Goal: Task Accomplishment & Management: Manage account settings

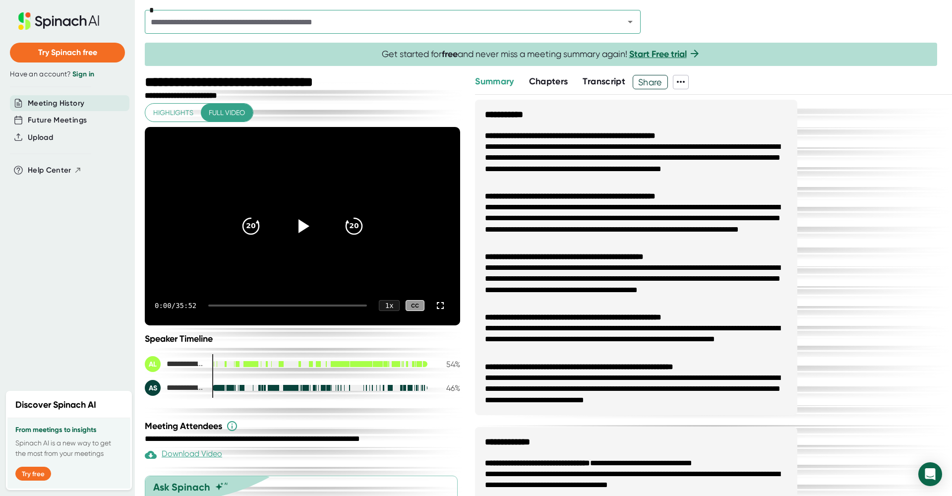
click at [686, 56] on link "Start Free trial" at bounding box center [658, 54] width 58 height 11
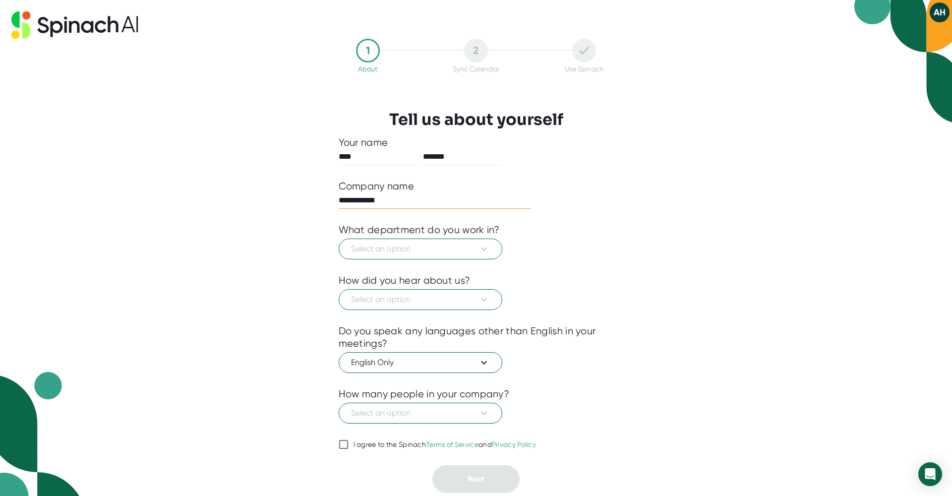
type input "**********"
click at [488, 244] on icon at bounding box center [484, 249] width 12 height 12
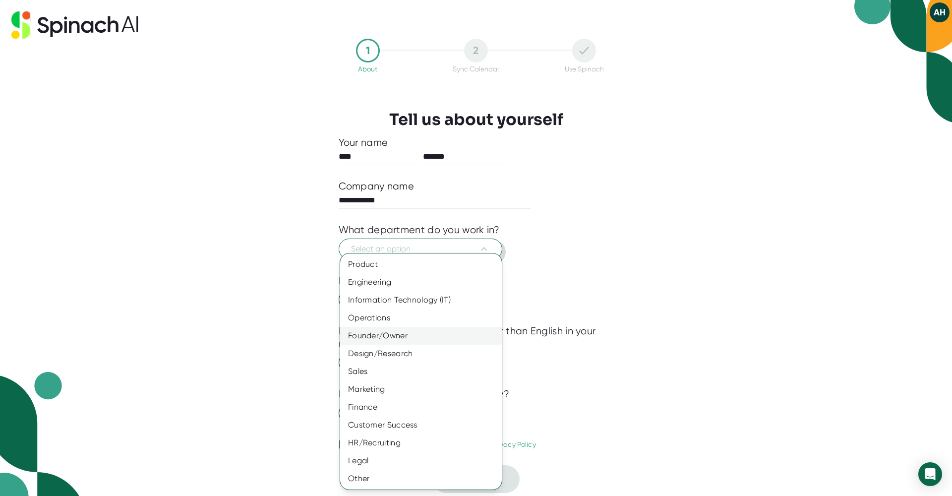
click at [389, 333] on div "Founder/Owner" at bounding box center [421, 336] width 162 height 18
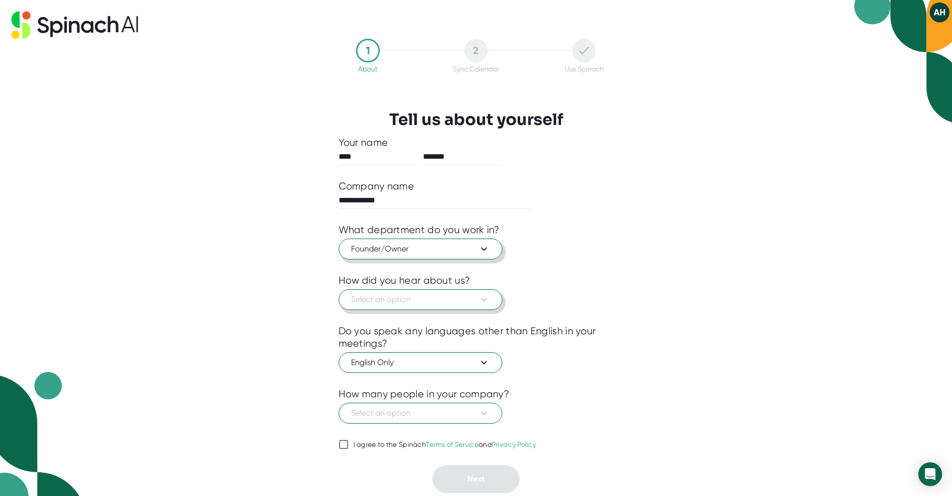
click at [392, 298] on span "Select an option" at bounding box center [420, 300] width 139 height 12
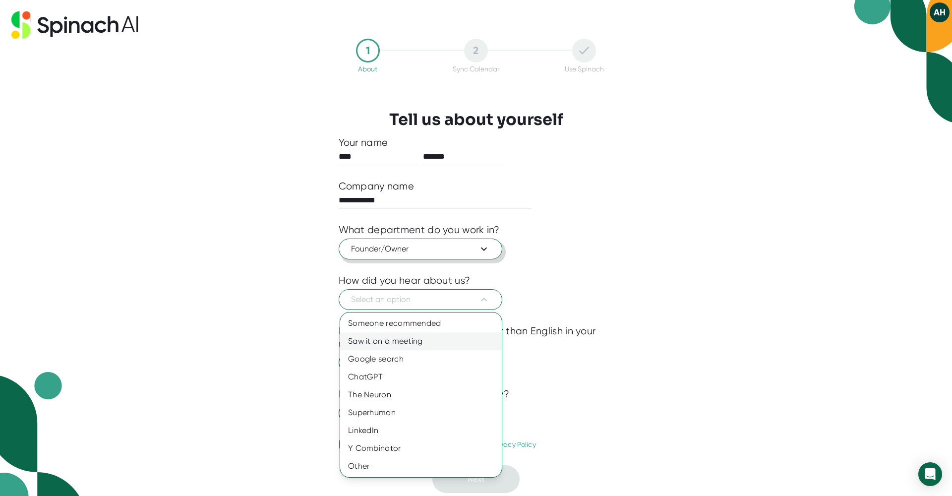
click at [394, 338] on div "Saw it on a meeting" at bounding box center [421, 341] width 162 height 18
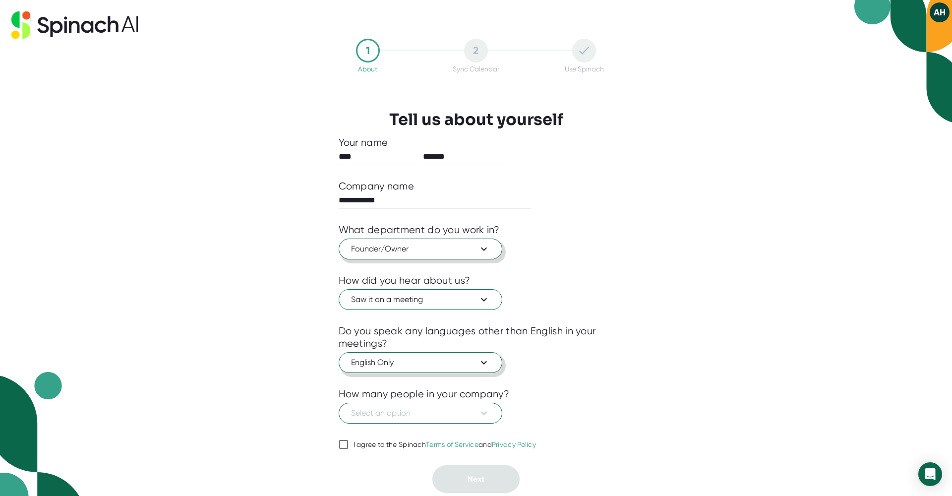
click at [461, 357] on span "English Only" at bounding box center [420, 362] width 139 height 12
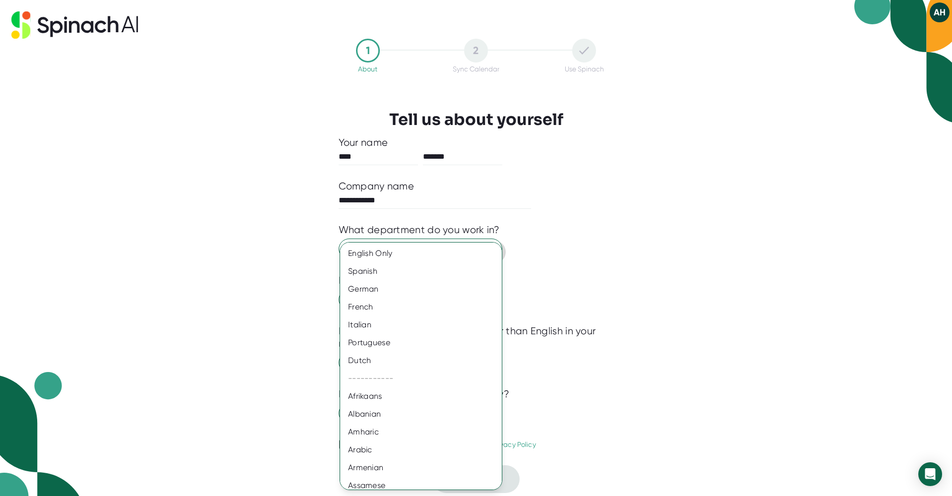
click at [577, 299] on div at bounding box center [476, 248] width 952 height 496
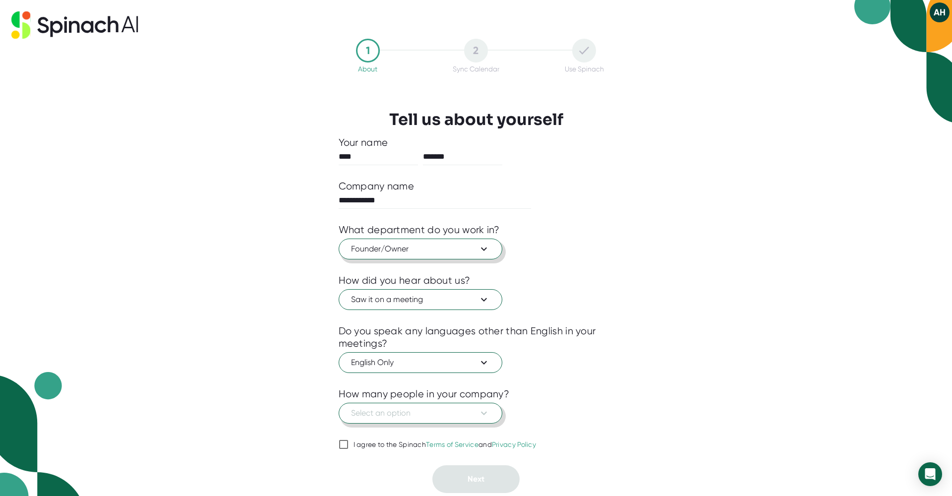
click at [483, 420] on button "Select an option" at bounding box center [421, 413] width 164 height 21
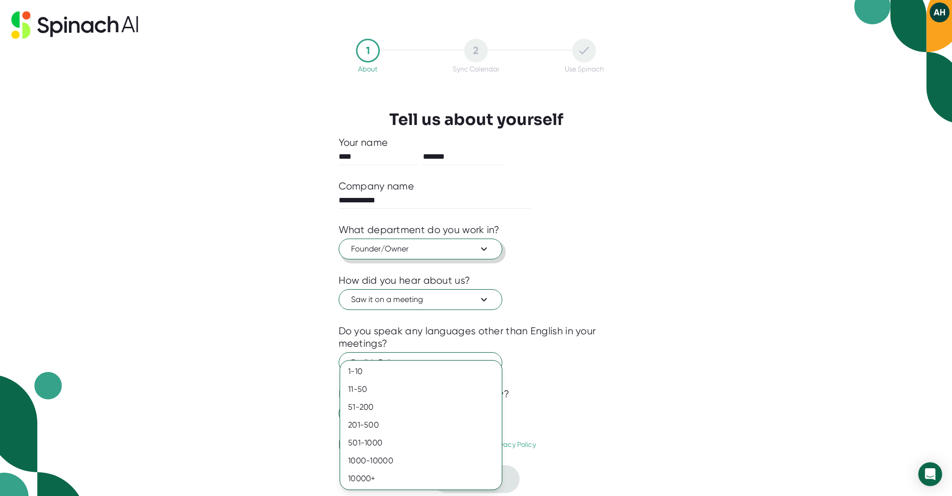
click at [570, 345] on div at bounding box center [476, 248] width 952 height 496
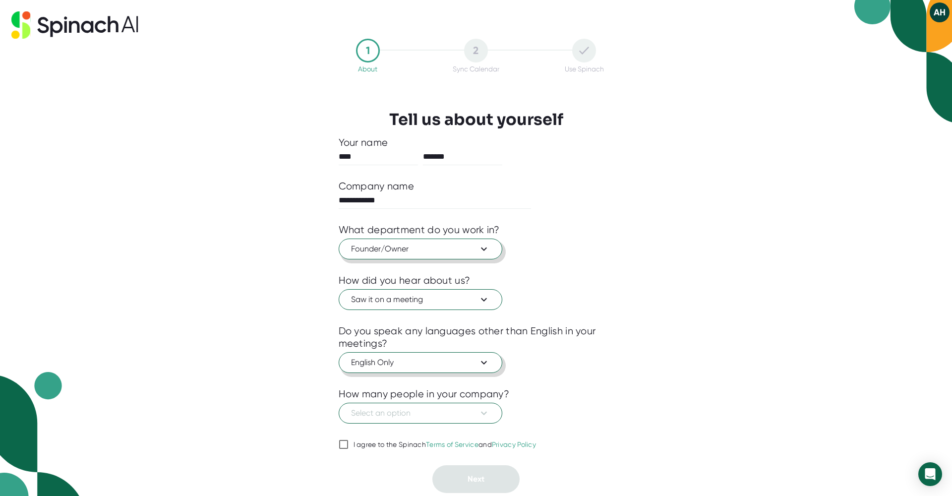
click at [478, 360] on icon at bounding box center [484, 362] width 12 height 12
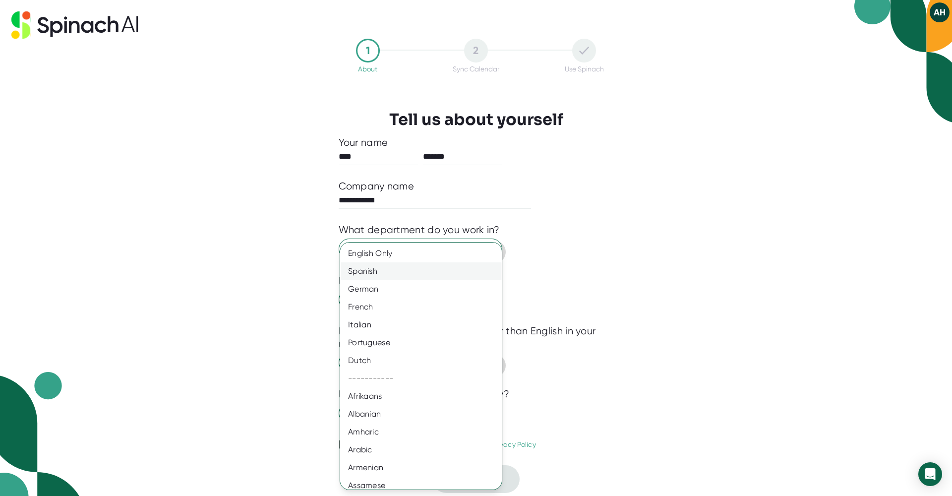
click at [391, 277] on div "Spanish" at bounding box center [421, 271] width 162 height 18
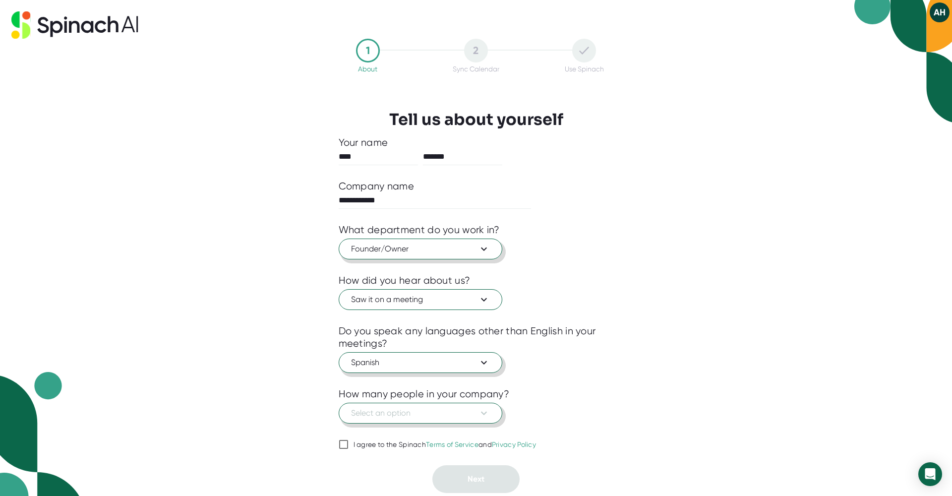
click at [483, 415] on icon at bounding box center [484, 413] width 12 height 12
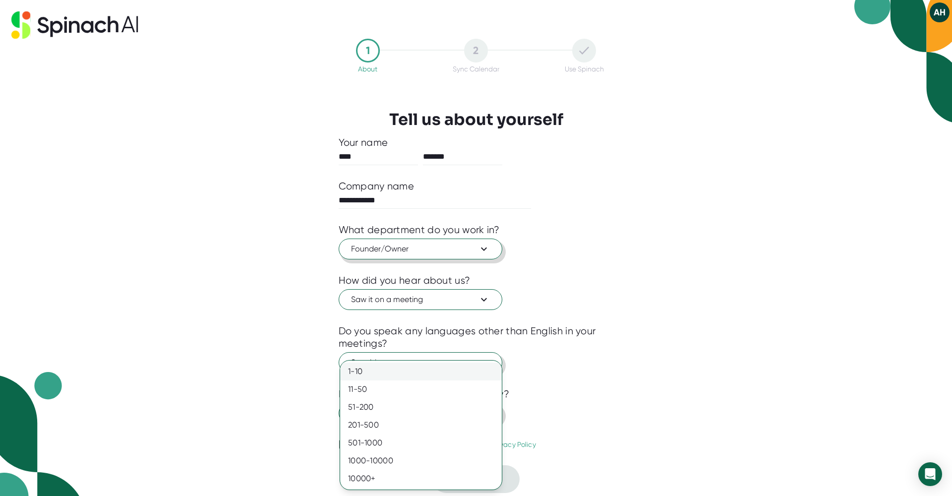
click at [418, 364] on div "1-10" at bounding box center [421, 371] width 162 height 18
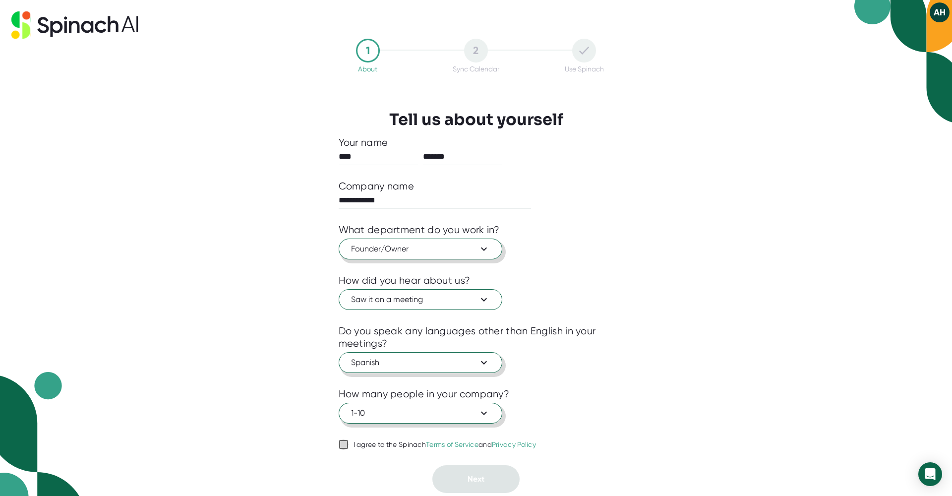
click at [347, 444] on input "I agree to the Spinach Terms of Service and Privacy Policy" at bounding box center [344, 444] width 10 height 12
checkbox input "true"
click at [492, 490] on button "Next" at bounding box center [475, 479] width 87 height 28
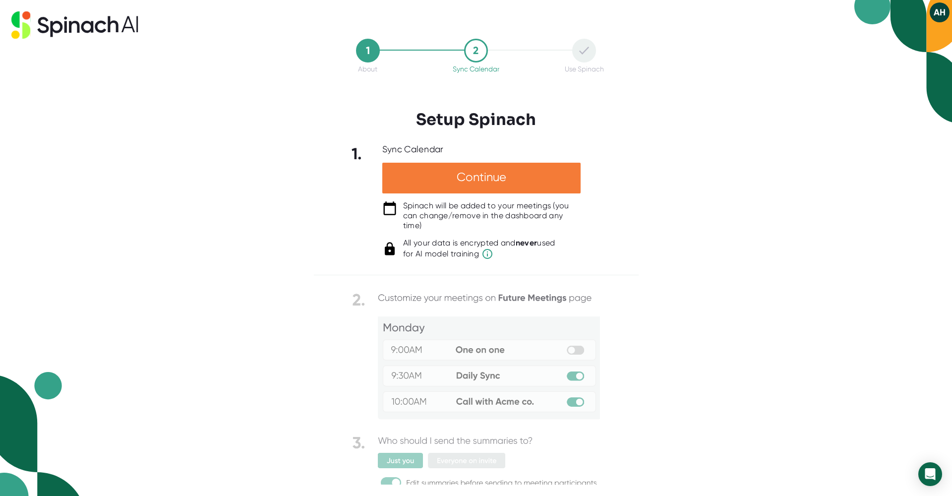
click at [497, 181] on div "Continue" at bounding box center [481, 178] width 198 height 31
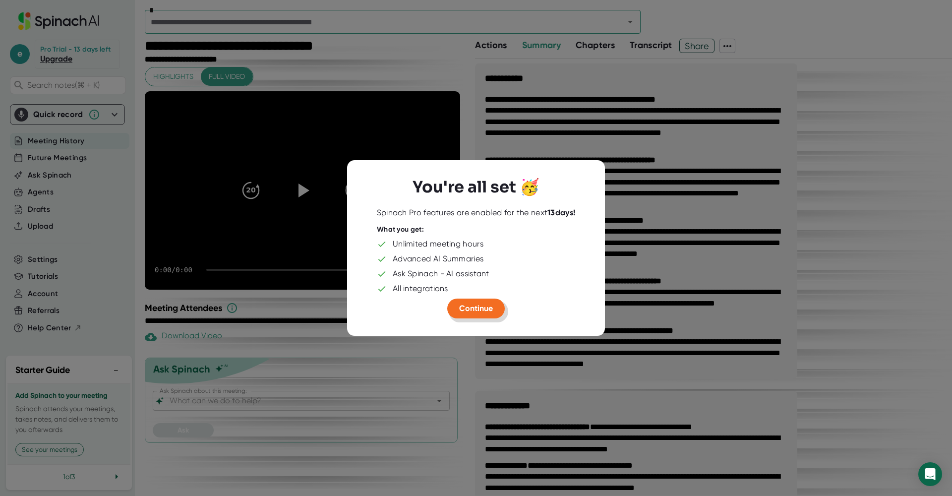
click at [479, 307] on span "Continue" at bounding box center [476, 307] width 34 height 9
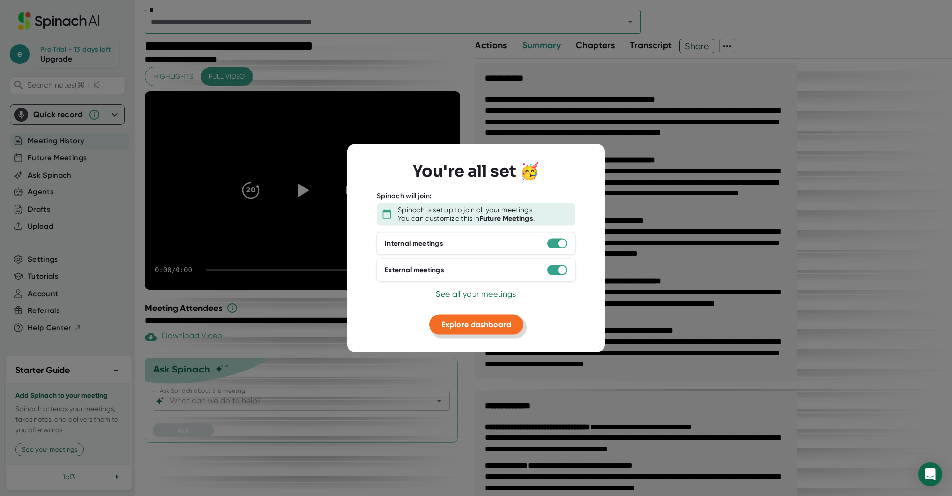
click at [484, 325] on span "Explore dashboard" at bounding box center [476, 323] width 70 height 9
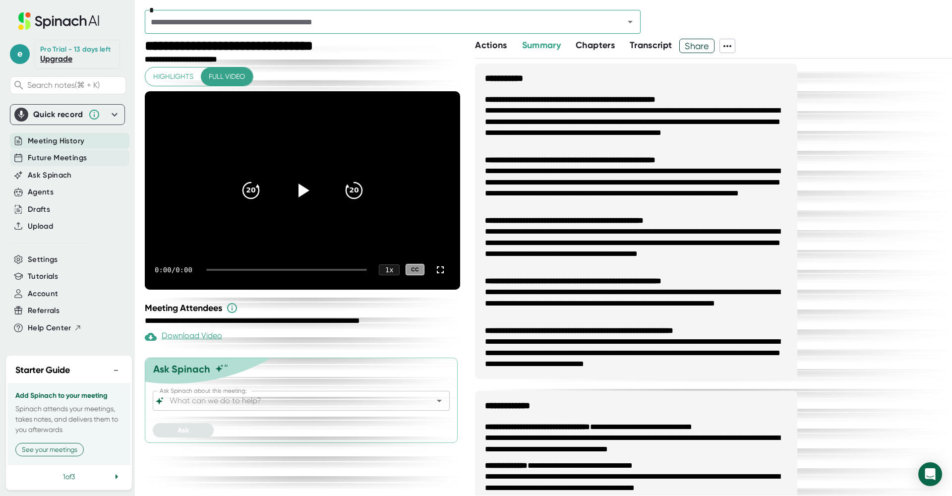
click at [34, 154] on span "Future Meetings" at bounding box center [57, 157] width 59 height 11
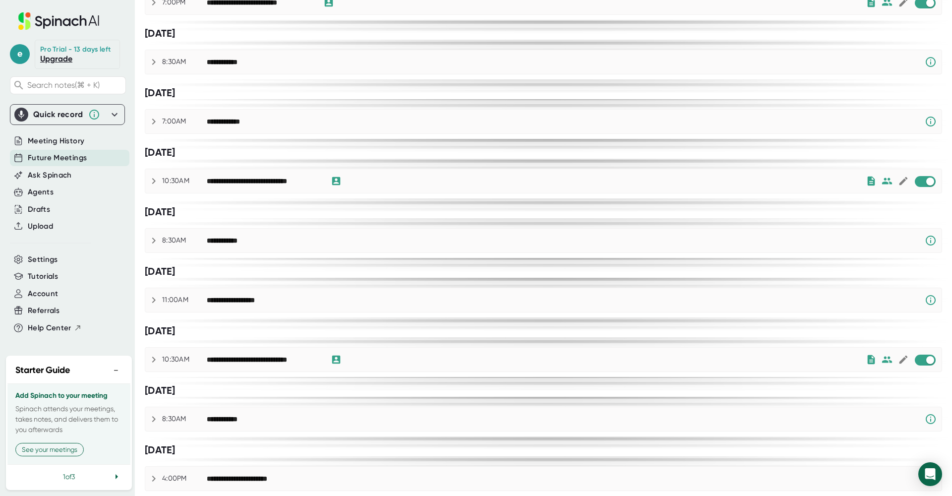
scroll to position [294, 0]
click at [53, 137] on span "Meeting History" at bounding box center [56, 140] width 57 height 11
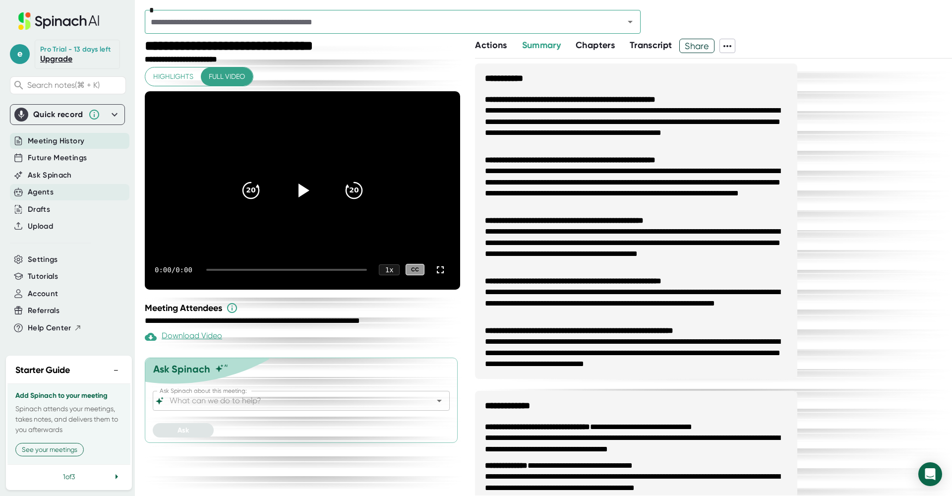
click at [50, 190] on div "Agents" at bounding box center [41, 191] width 26 height 11
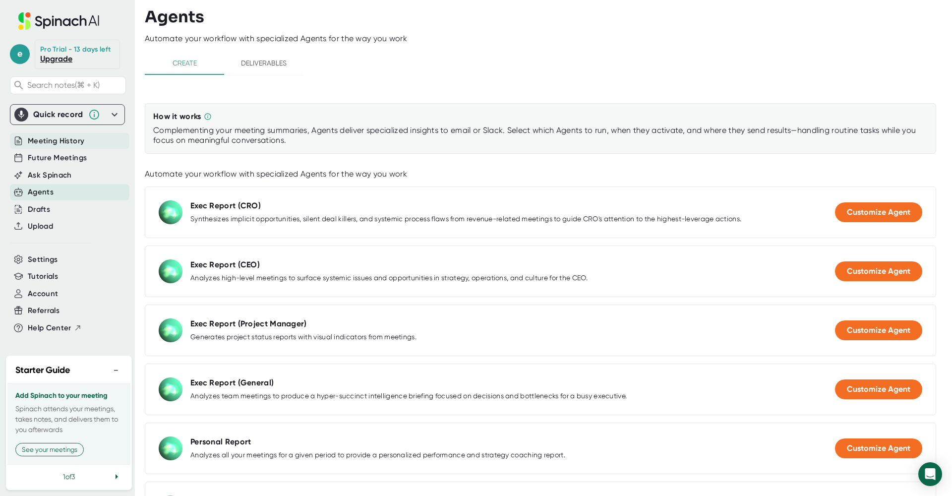
click at [56, 136] on span "Meeting History" at bounding box center [56, 140] width 57 height 11
